Goal: Transaction & Acquisition: Purchase product/service

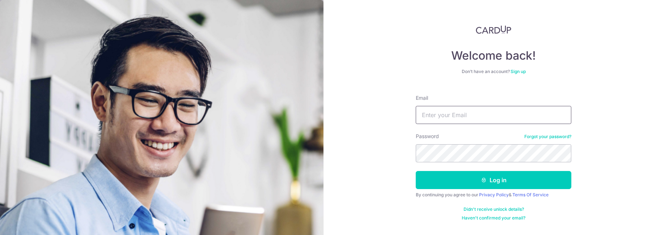
type input "[EMAIL_ADDRESS][DOMAIN_NAME]"
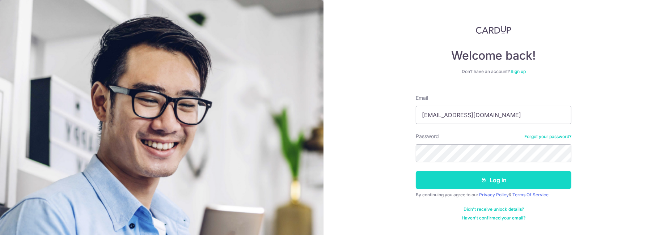
click at [459, 175] on button "Log in" at bounding box center [494, 180] width 156 height 18
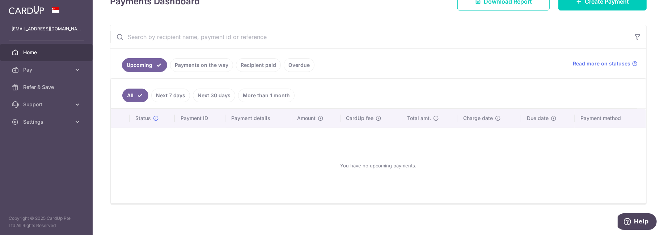
scroll to position [42, 0]
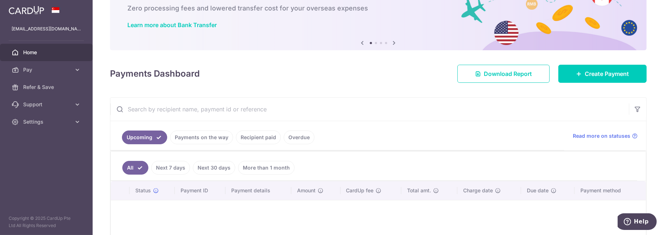
click at [184, 164] on link "Next 7 days" at bounding box center [170, 168] width 39 height 14
click at [201, 164] on link "Next 30 days" at bounding box center [214, 168] width 42 height 14
click at [243, 166] on link "More than 1 month" at bounding box center [266, 168] width 56 height 14
click at [221, 134] on link "Payments on the way" at bounding box center [201, 138] width 63 height 14
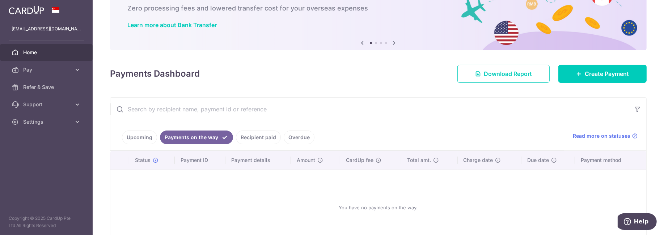
click at [244, 135] on link "Recipient paid" at bounding box center [258, 138] width 45 height 14
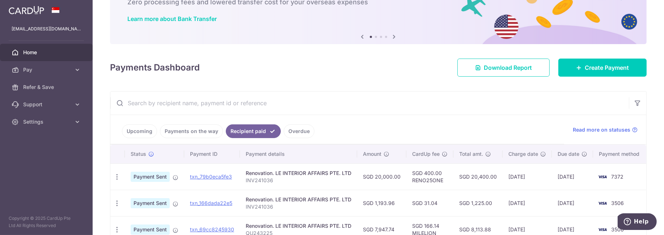
scroll to position [20, 0]
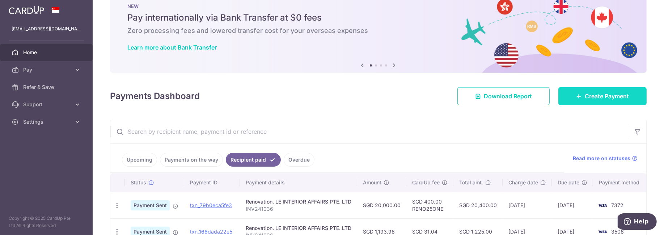
click at [600, 101] on link "Create Payment" at bounding box center [602, 96] width 88 height 18
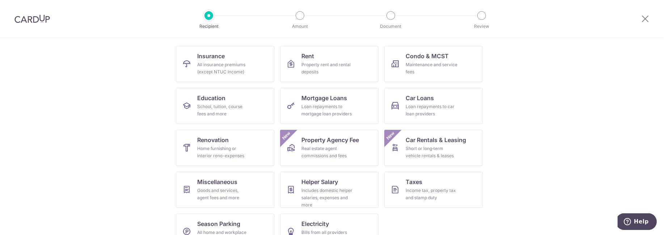
scroll to position [72, 0]
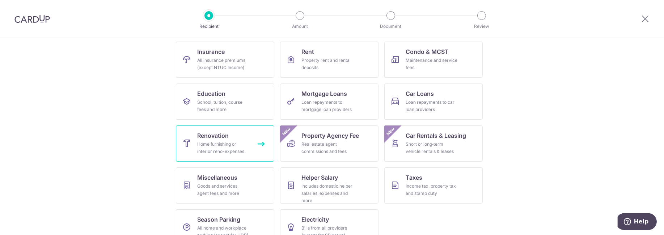
click at [223, 141] on div "Home furnishing or interior reno-expenses" at bounding box center [224, 148] width 52 height 14
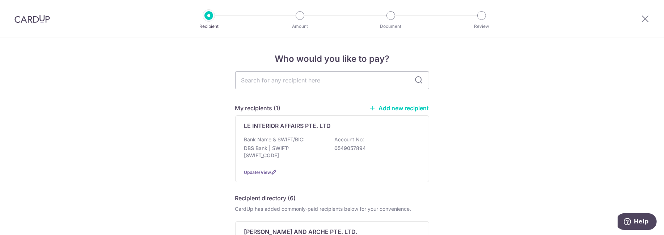
click at [394, 108] on link "Add new recipient" at bounding box center [399, 108] width 60 height 7
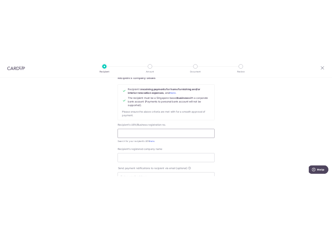
scroll to position [72, 0]
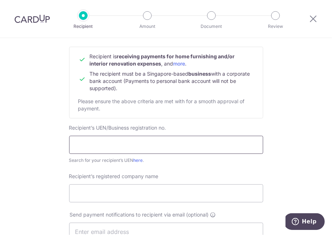
click at [101, 144] on input "text" at bounding box center [166, 145] width 194 height 18
paste input "201706960N"
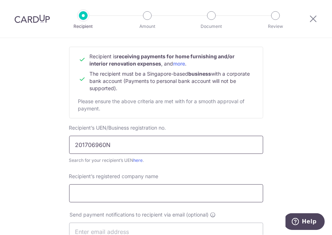
type input "201706960N"
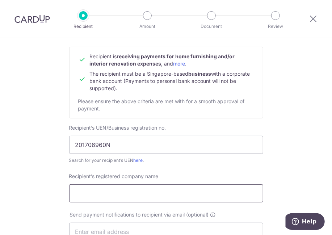
click at [120, 184] on input "Recipient’s registered company name" at bounding box center [166, 193] width 194 height 18
click at [107, 196] on input "Recipient’s registered company name" at bounding box center [166, 193] width 194 height 18
paste input "Jing Yit Service Pte Ltd"
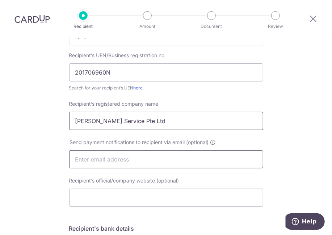
scroll to position [217, 0]
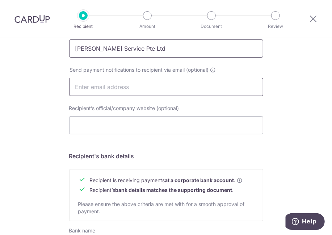
type input "Jing Yit Service Pte Ltd"
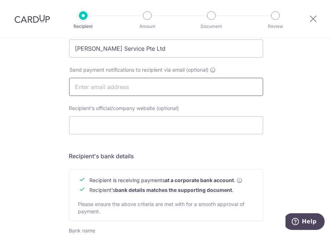
click at [119, 91] on input "text" at bounding box center [166, 87] width 194 height 18
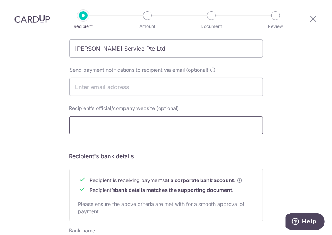
click at [77, 131] on input "Recipient’s official/company website (optional)" at bounding box center [166, 125] width 194 height 18
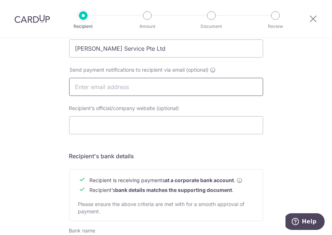
click at [122, 83] on input "text" at bounding box center [166, 87] width 194 height 18
paste input "Jingyitservice@gmail.com"
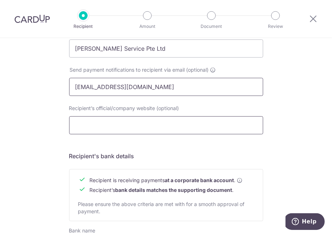
type input "Jingyitservice@gmail.com"
click at [127, 124] on input "Recipient’s official/company website (optional)" at bounding box center [166, 125] width 194 height 18
click at [109, 129] on input "Recipient’s official/company website (optional)" at bounding box center [166, 125] width 194 height 18
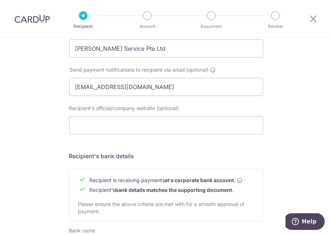
scroll to position [289, 0]
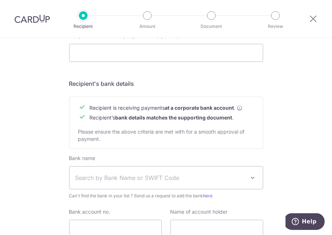
click at [178, 173] on span "Search by Bank Name or SWIFT Code" at bounding box center [160, 177] width 170 height 9
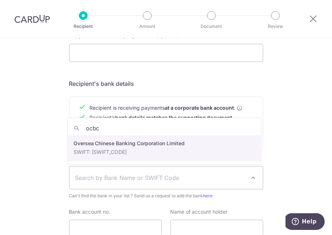
type input "ocbc"
select select "12"
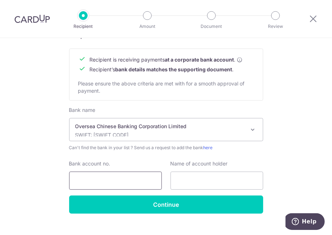
scroll to position [349, 0]
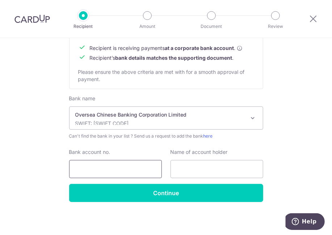
click at [138, 172] on input "Bank account no." at bounding box center [115, 169] width 93 height 18
click at [137, 169] on input "Bank account no." at bounding box center [115, 169] width 93 height 18
paste input "712091651001"
type input "712091651001"
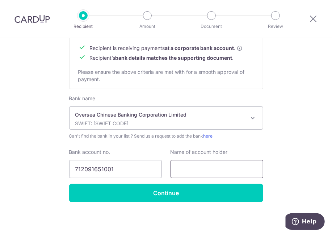
click at [179, 170] on input "text" at bounding box center [216, 169] width 93 height 18
click at [238, 174] on input "text" at bounding box center [216, 169] width 93 height 18
paste input "JING YIT SERVICE PTE LTD"
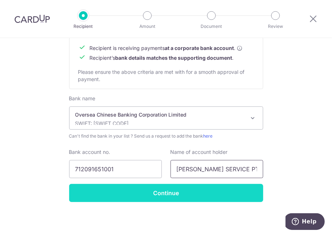
type input "JING YIT SERVICE PTE LTD"
click at [188, 196] on input "Continue" at bounding box center [166, 193] width 194 height 18
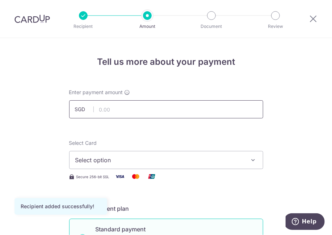
click at [131, 110] on input "text" at bounding box center [166, 109] width 194 height 18
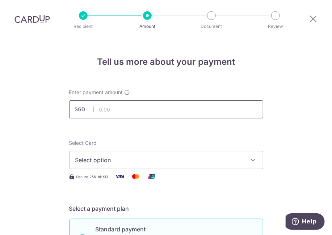
scroll to position [145, 0]
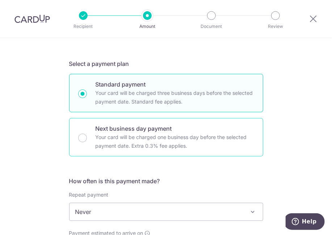
scroll to position [217, 0]
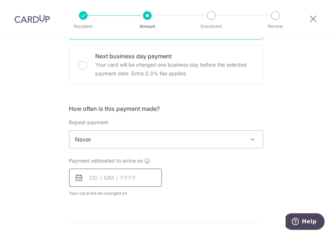
click at [113, 177] on input "text" at bounding box center [115, 178] width 93 height 18
click at [206, 100] on form "Enter payment amount SGD Recipient added successfully! Select Card Select optio…" at bounding box center [166, 183] width 194 height 622
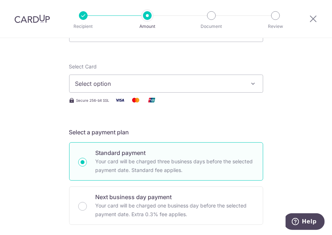
scroll to position [0, 0]
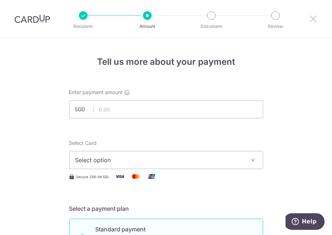
click at [316, 19] on icon at bounding box center [313, 18] width 9 height 9
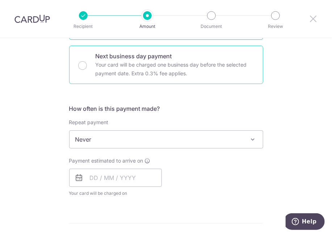
scroll to position [72, 0]
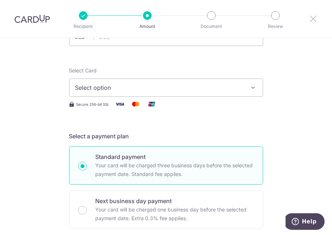
click at [309, 20] on icon at bounding box center [313, 18] width 9 height 9
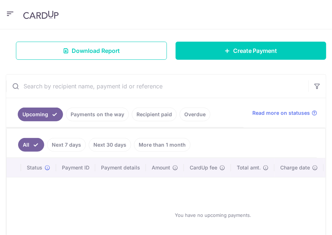
scroll to position [145, 0]
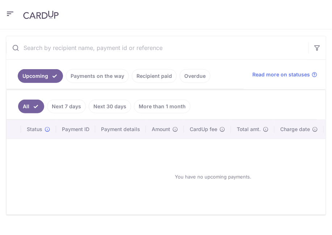
click at [112, 106] on link "Next 30 days" at bounding box center [110, 107] width 42 height 14
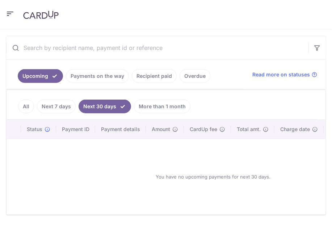
click at [158, 75] on link "Recipient paid" at bounding box center [154, 76] width 45 height 14
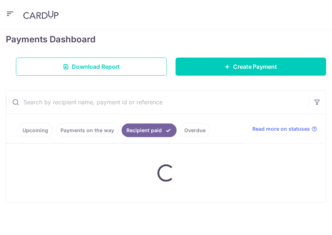
click at [94, 130] on ul "Upcoming Payments on the way Recipient paid Overdue" at bounding box center [124, 128] width 237 height 29
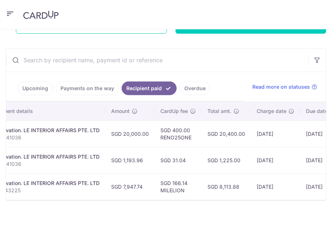
scroll to position [0, 189]
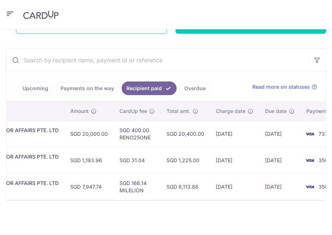
click at [196, 131] on td "SGD 20,400.00" at bounding box center [185, 133] width 49 height 26
click at [181, 156] on td "SGD 1,225.00" at bounding box center [185, 160] width 49 height 26
click at [180, 133] on td "SGD 20,400.00" at bounding box center [185, 133] width 49 height 26
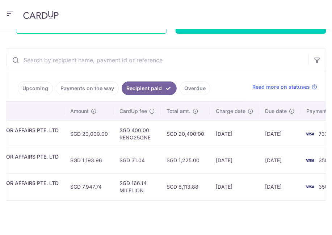
click at [180, 133] on td "SGD 20,400.00" at bounding box center [185, 133] width 49 height 26
copy td "20,400.00"
click at [189, 157] on td "SGD 1,225.00" at bounding box center [185, 160] width 49 height 26
copy td "1,225.00"
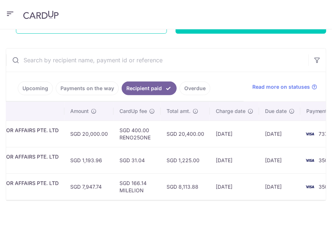
click at [256, 18] on header at bounding box center [166, 14] width 332 height 29
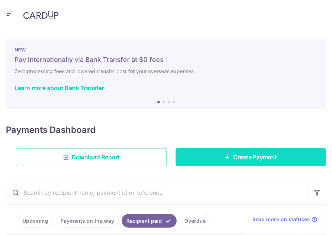
click at [223, 151] on link "Create Payment" at bounding box center [250, 157] width 151 height 18
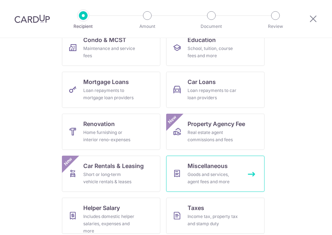
scroll to position [145, 0]
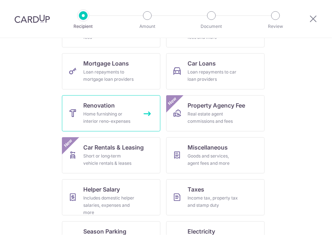
click at [115, 116] on div "Home furnishing or interior reno-expenses" at bounding box center [110, 117] width 52 height 14
